Goal: Check status: Check status

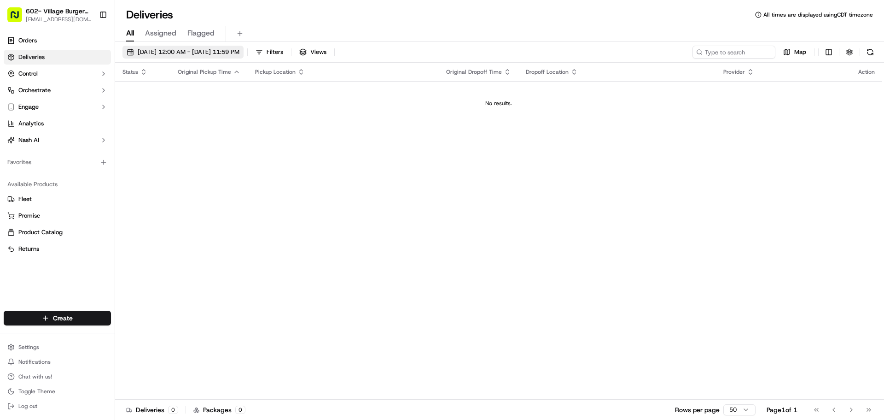
click at [160, 53] on span "[DATE] 12:00 AM - [DATE] 11:59 PM" at bounding box center [189, 52] width 102 height 8
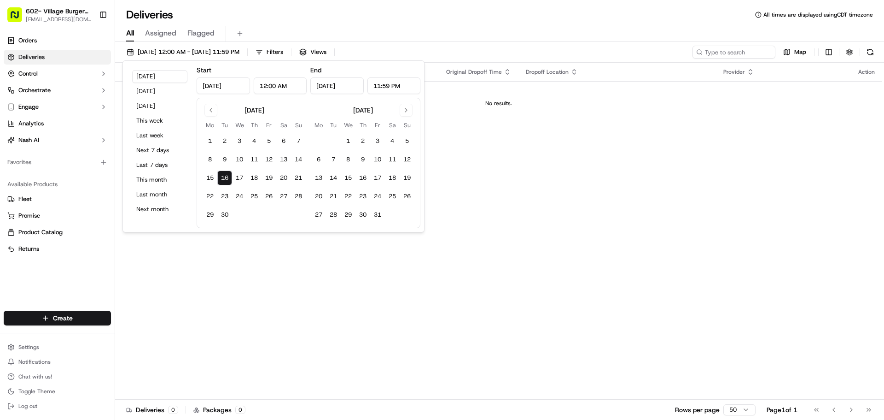
click at [227, 181] on button "16" at bounding box center [224, 177] width 15 height 15
click at [535, 209] on div "Status Original Pickup Time Pickup Location Original Dropoff Time Dropoff Locat…" at bounding box center [498, 231] width 767 height 337
